Goal: Information Seeking & Learning: Find specific fact

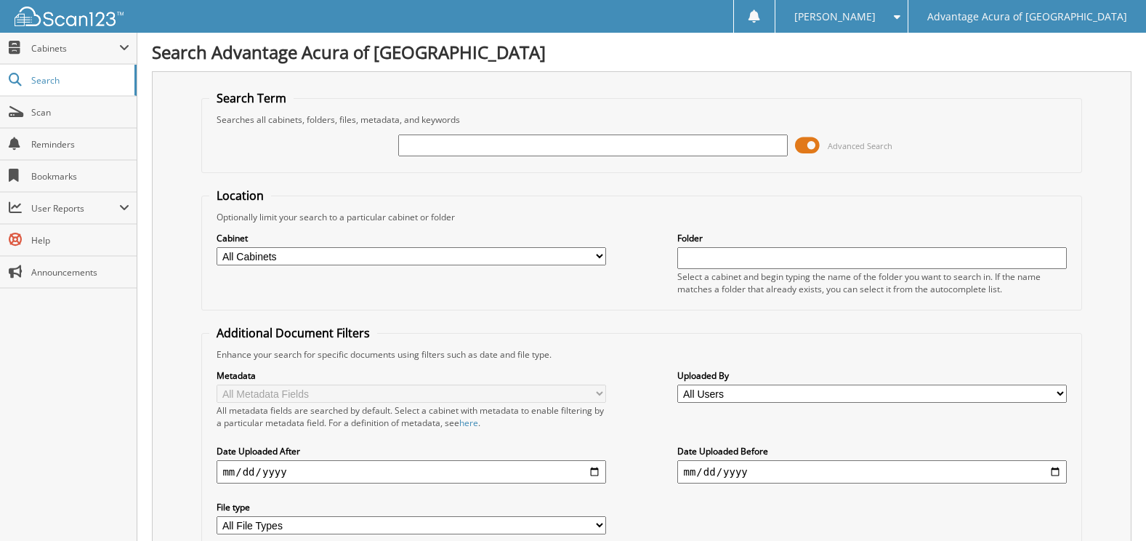
click at [474, 152] on input "text" at bounding box center [592, 145] width 389 height 22
type input "79879"
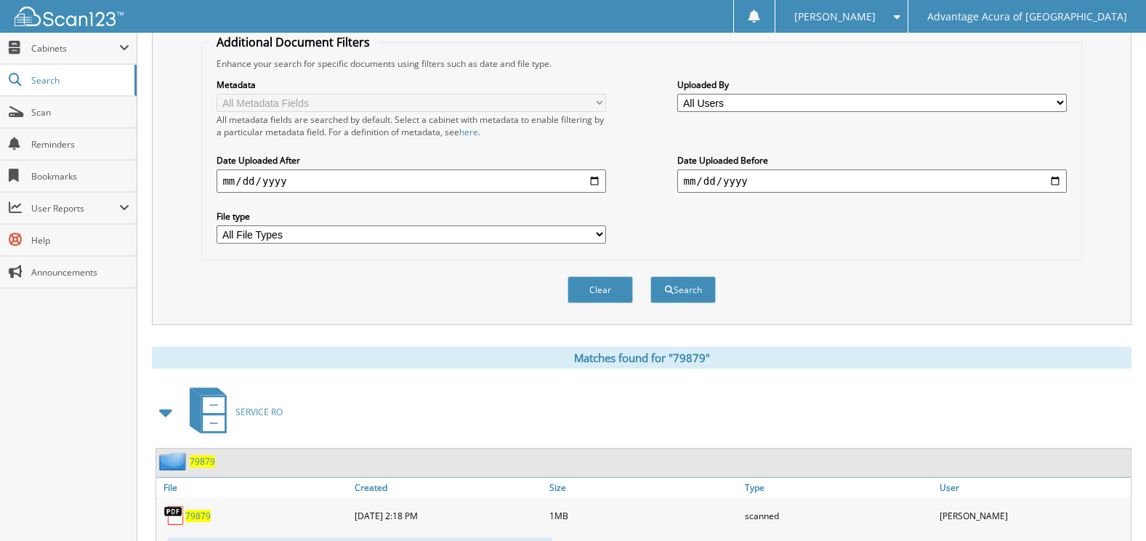
scroll to position [360, 0]
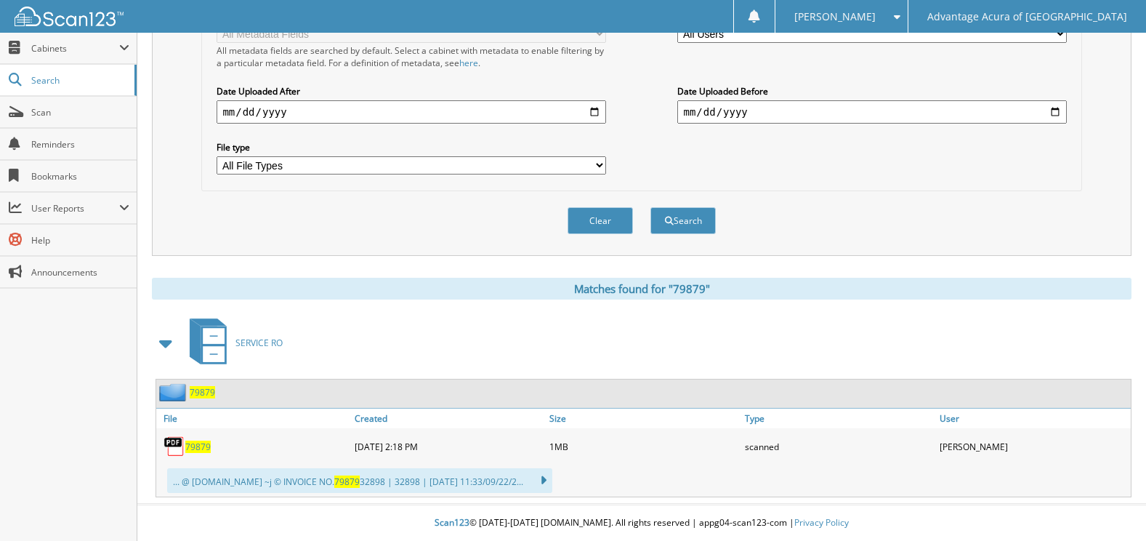
click at [211, 441] on div "79879" at bounding box center [253, 446] width 195 height 29
click at [202, 448] on span "79879" at bounding box center [197, 446] width 25 height 12
